Goal: Information Seeking & Learning: Find specific fact

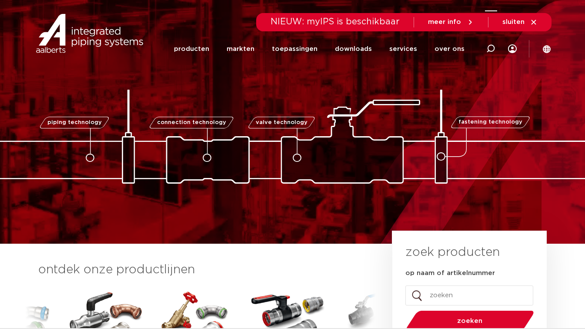
click at [491, 50] on icon at bounding box center [490, 48] width 9 height 9
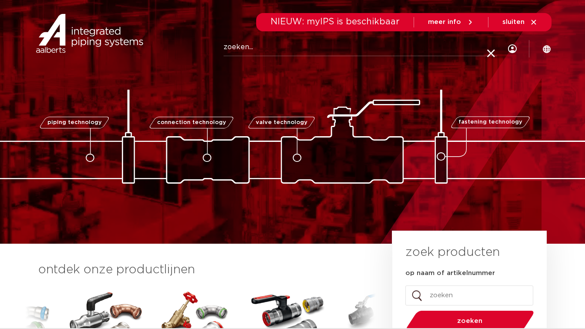
paste input "0406329"
type input "0406329"
click button "Zoeken" at bounding box center [0, 0] width 0 height 0
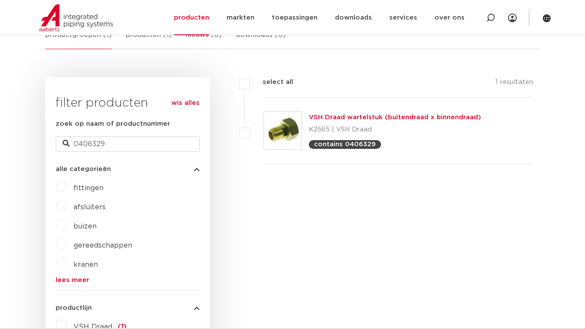
click at [404, 119] on link "VSH Draad wartelstuk (buitendraad x binnendraad)" at bounding box center [395, 117] width 172 height 7
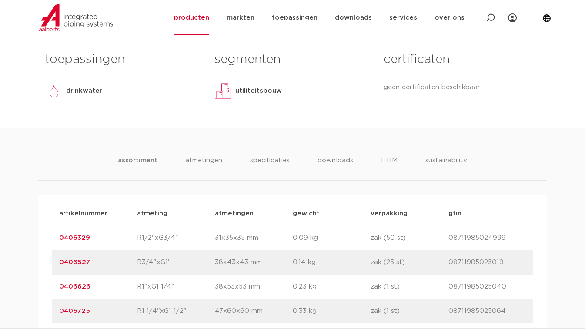
scroll to position [413, 0]
drag, startPoint x: 54, startPoint y: 237, endPoint x: 510, endPoint y: 234, distance: 456.7
click at [510, 234] on div "artikelnummer 0406329 afmeting R1/2"xG3/4" [GEOGRAPHIC_DATA] 31x35x35 mm gewich…" at bounding box center [292, 237] width 481 height 24
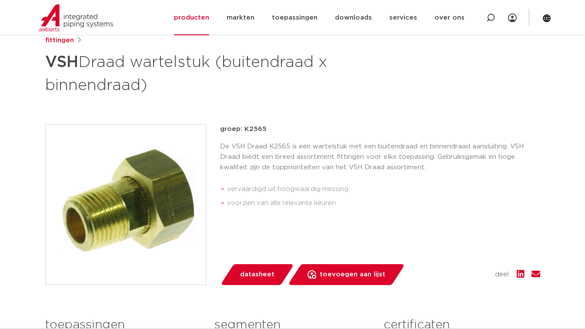
scroll to position [164, 0]
